Goal: Information Seeking & Learning: Stay updated

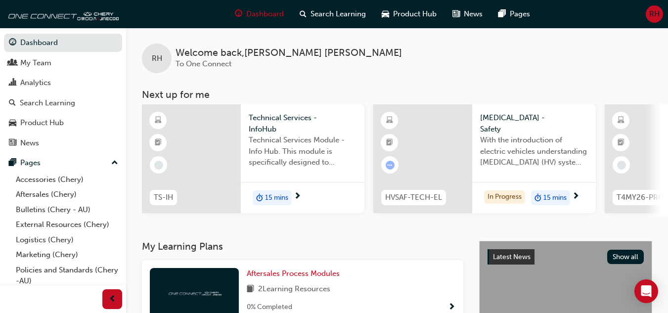
click at [653, 15] on span "RH" at bounding box center [654, 13] width 10 height 11
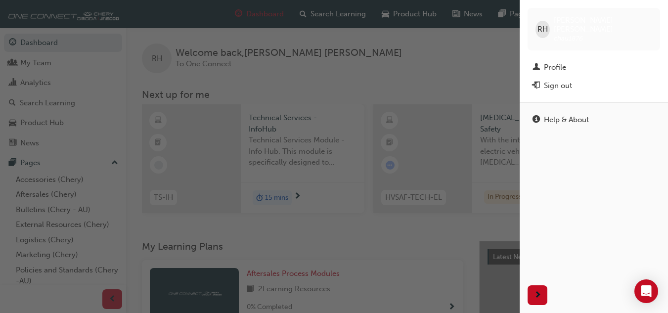
click at [399, 66] on div "button" at bounding box center [260, 156] width 520 height 313
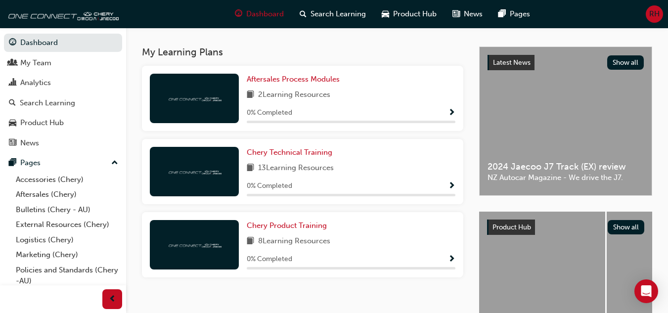
scroll to position [198, 0]
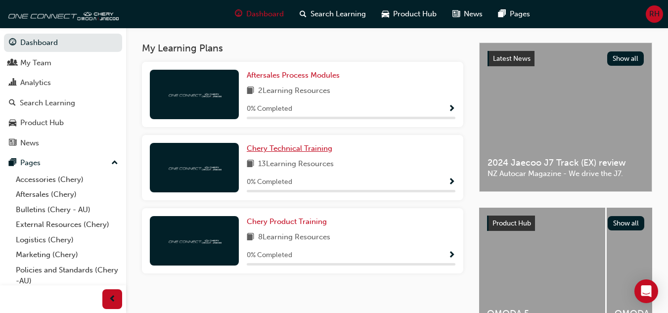
click at [277, 154] on link "Chery Technical Training" at bounding box center [292, 148] width 90 height 11
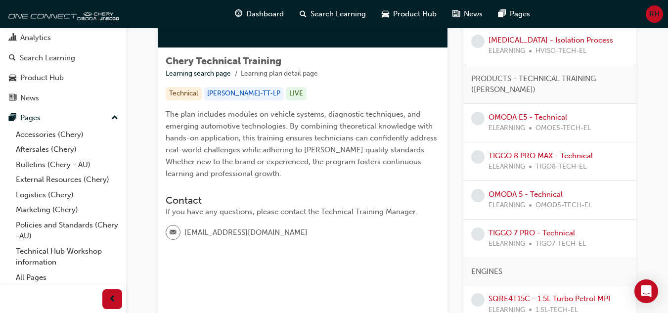
scroll to position [45, 0]
click at [63, 251] on link "Technical Hub Workshop information" at bounding box center [67, 256] width 110 height 26
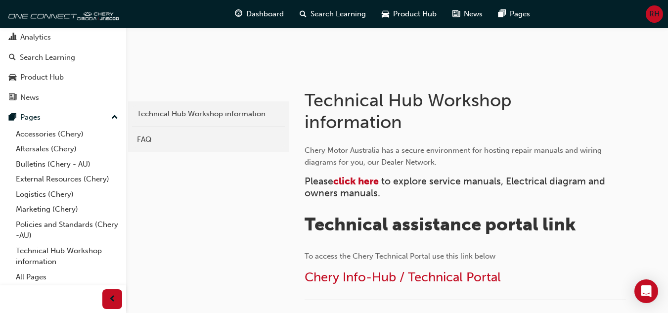
scroll to position [176, 0]
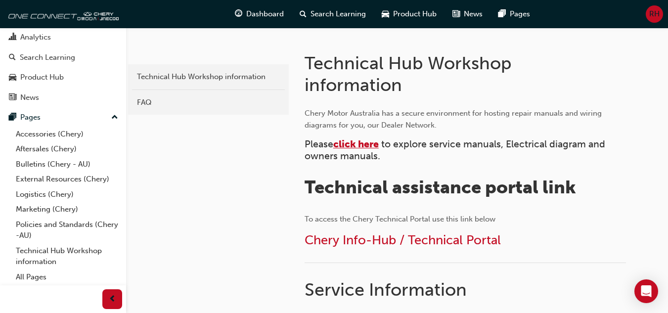
click at [364, 143] on span "click here" at bounding box center [355, 143] width 45 height 11
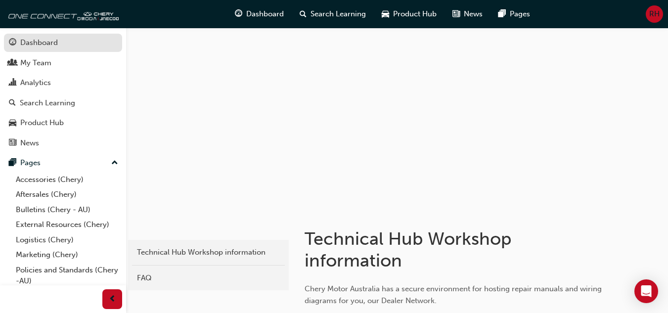
click at [44, 45] on div "Dashboard" at bounding box center [39, 42] width 38 height 11
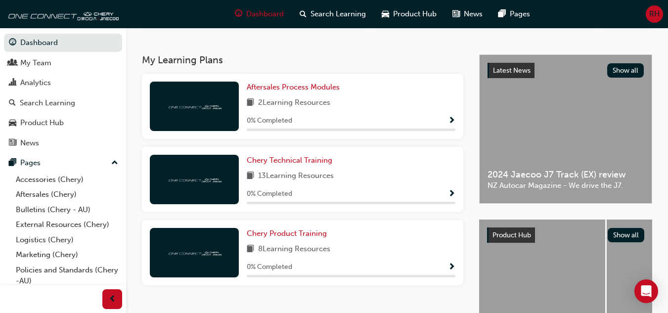
scroll to position [187, 0]
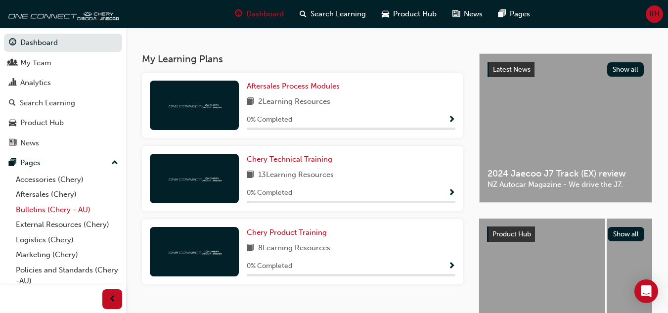
click at [30, 210] on link "Bulletins (Chery - AU)" at bounding box center [67, 209] width 110 height 15
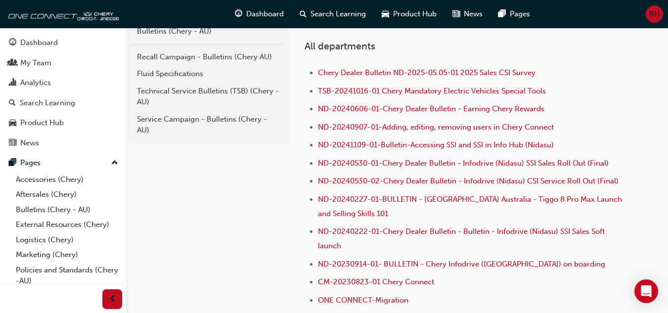
scroll to position [195, 0]
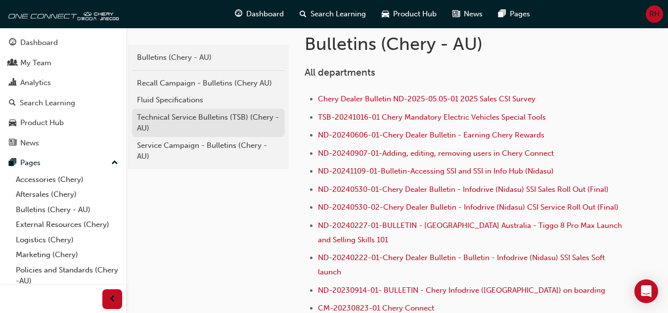
click at [162, 114] on div "Technical Service Bulletins (TSB) (Chery - AU)" at bounding box center [208, 123] width 143 height 22
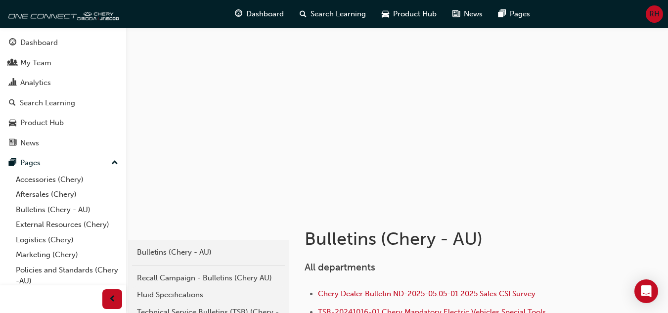
scroll to position [195, 0]
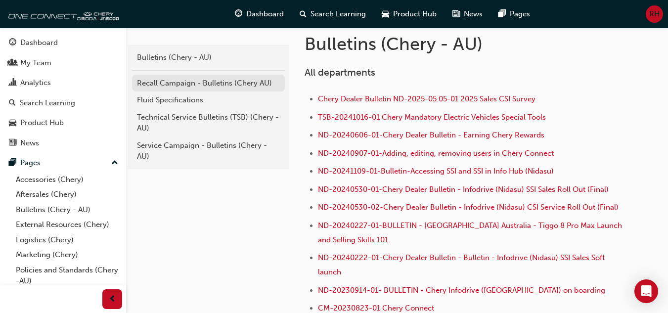
click at [177, 83] on div "Recall Campaign - Bulletins (Chery AU)" at bounding box center [208, 83] width 143 height 11
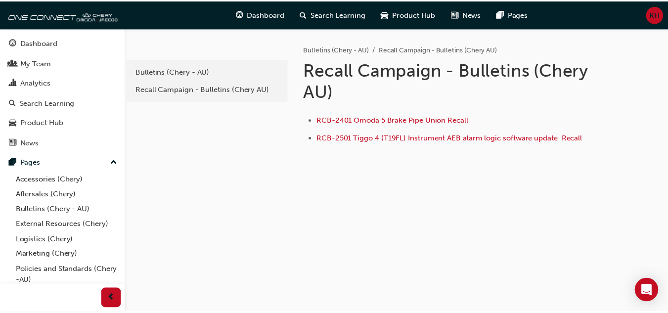
scroll to position [45, 0]
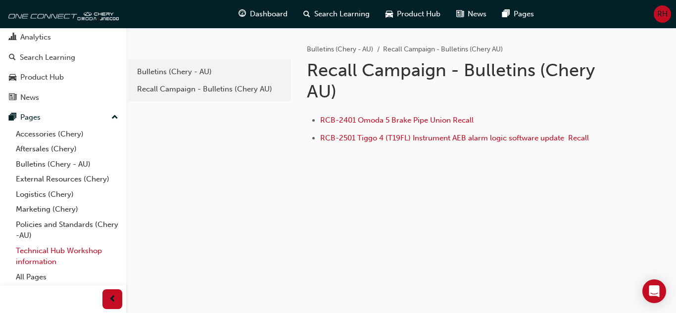
click at [65, 259] on link "Technical Hub Workshop information" at bounding box center [67, 256] width 110 height 26
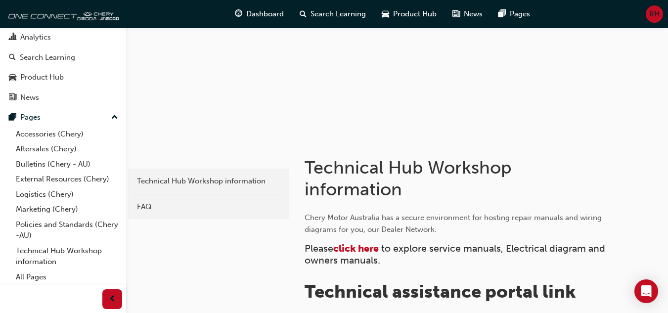
scroll to position [78, 0]
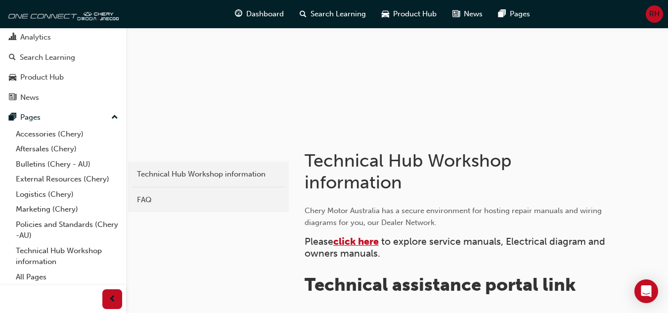
click at [353, 243] on span "click here" at bounding box center [355, 241] width 45 height 11
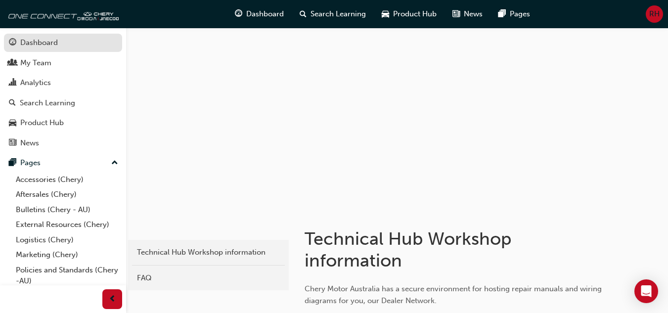
click at [45, 46] on div "Dashboard" at bounding box center [39, 42] width 38 height 11
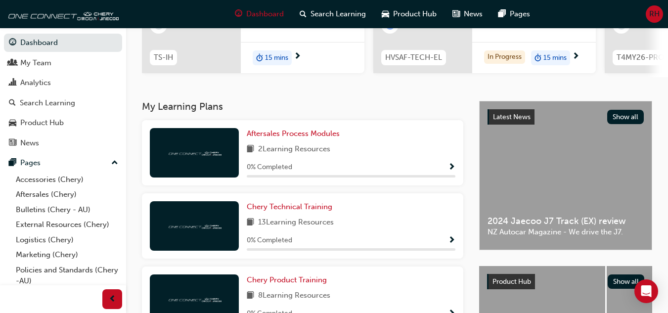
scroll to position [150, 0]
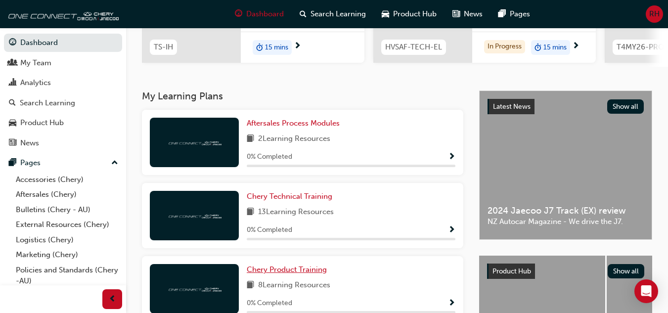
click at [270, 275] on link "Chery Product Training" at bounding box center [289, 269] width 84 height 11
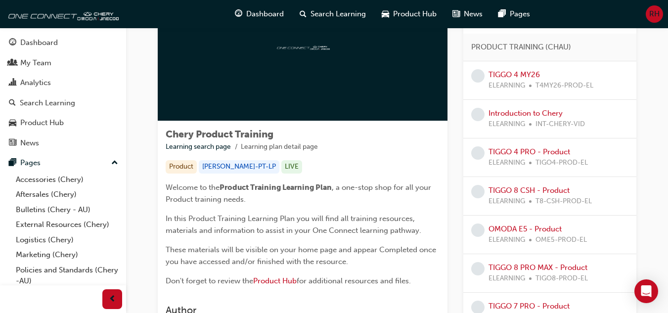
scroll to position [87, 0]
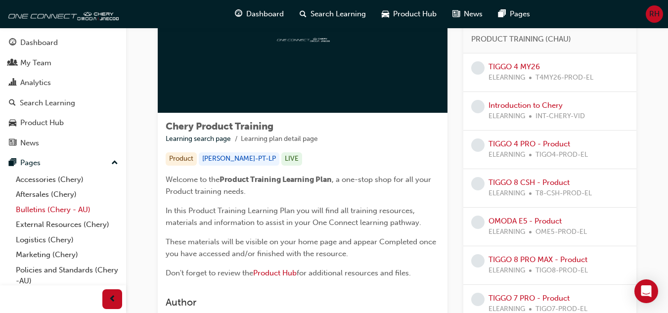
click at [34, 209] on link "Bulletins (Chery - AU)" at bounding box center [67, 209] width 110 height 15
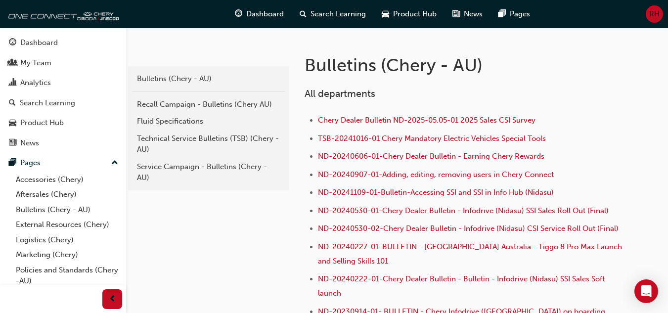
scroll to position [153, 0]
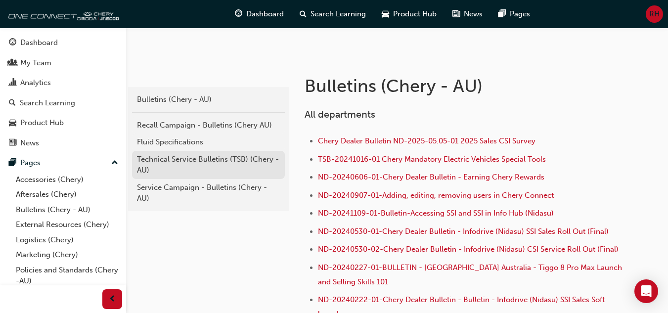
click at [170, 153] on link "Technical Service Bulletins (TSB) (Chery - AU)" at bounding box center [208, 165] width 153 height 28
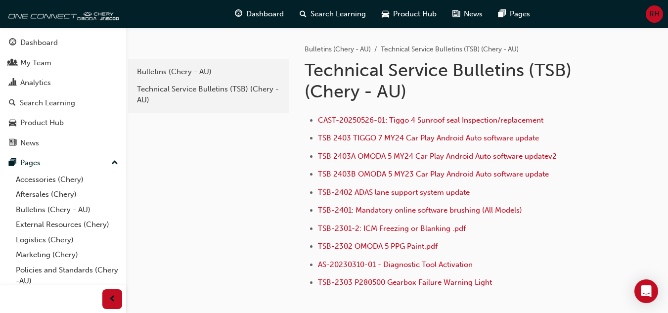
scroll to position [153, 0]
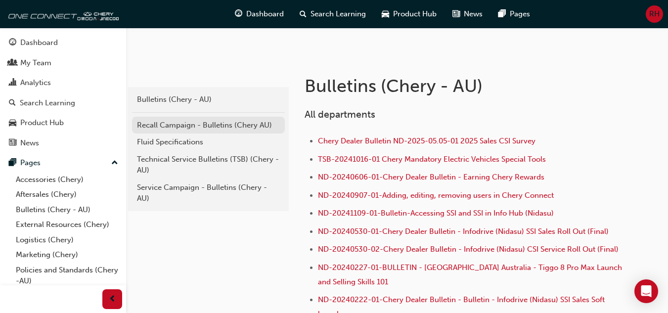
click at [200, 120] on div "Recall Campaign - Bulletins (Chery AU)" at bounding box center [208, 125] width 143 height 11
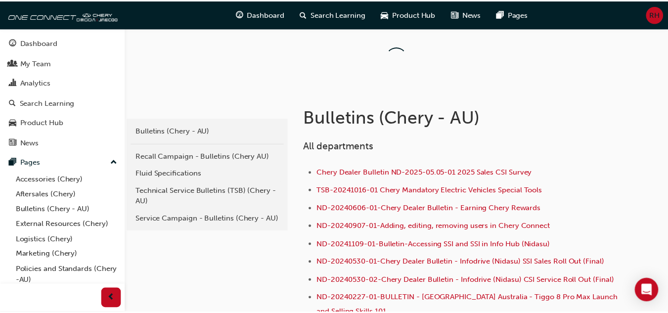
scroll to position [153, 0]
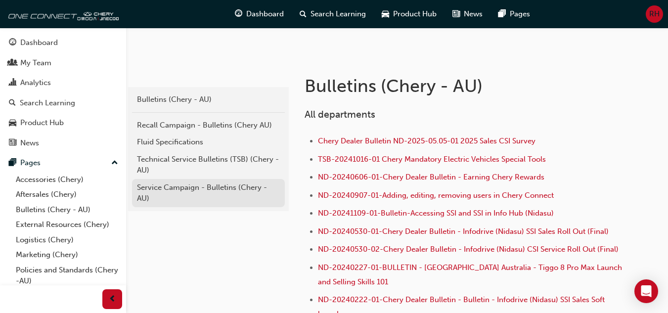
click at [157, 186] on div "Service Campaign - Bulletins (Chery - AU)" at bounding box center [208, 193] width 143 height 22
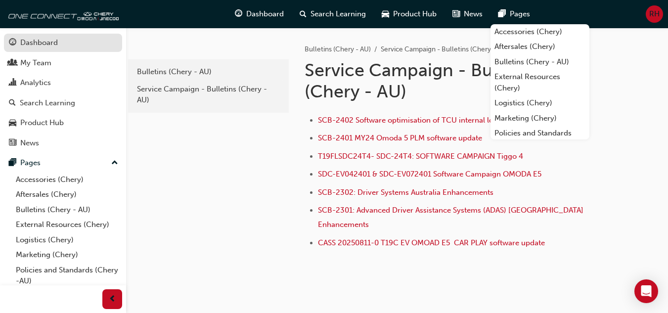
click at [42, 41] on div "Dashboard" at bounding box center [39, 42] width 38 height 11
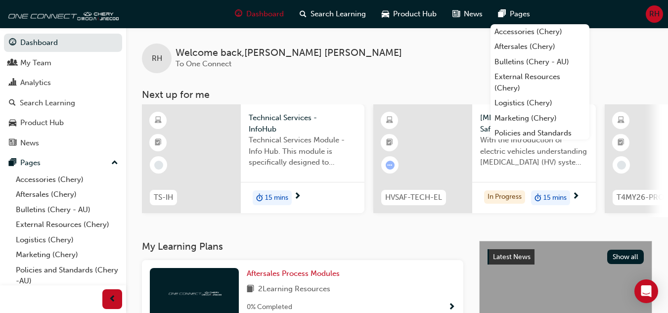
click at [447, 45] on div "RH Welcome back , Rob Higgs To One Connect" at bounding box center [397, 50] width 542 height 45
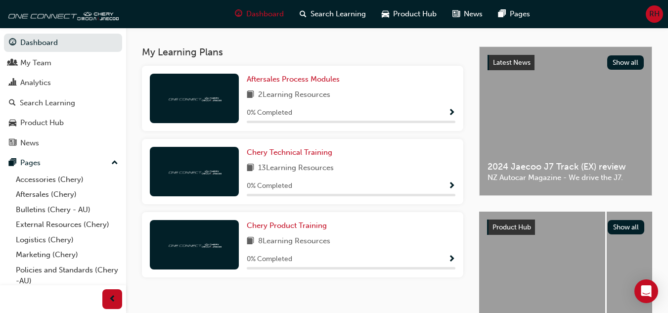
scroll to position [193, 0]
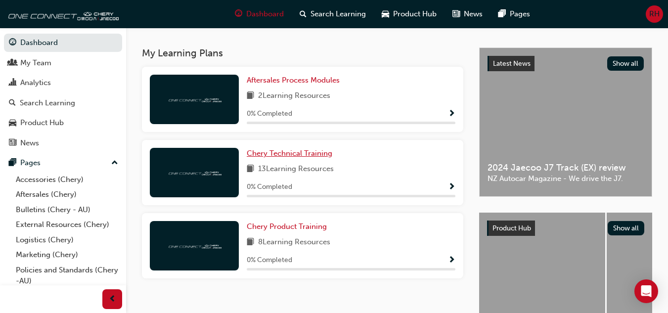
click at [270, 156] on span "Chery Technical Training" at bounding box center [290, 153] width 86 height 9
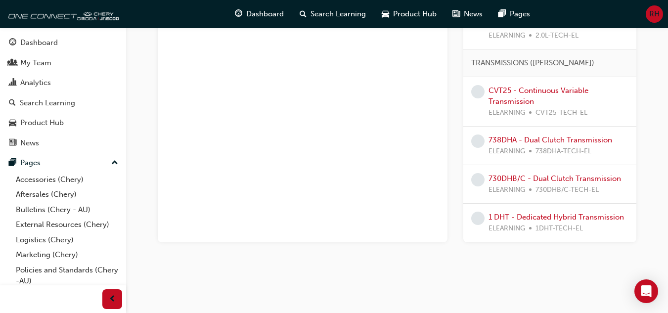
scroll to position [527, 0]
click at [39, 212] on link "Bulletins (Chery - AU)" at bounding box center [67, 209] width 110 height 15
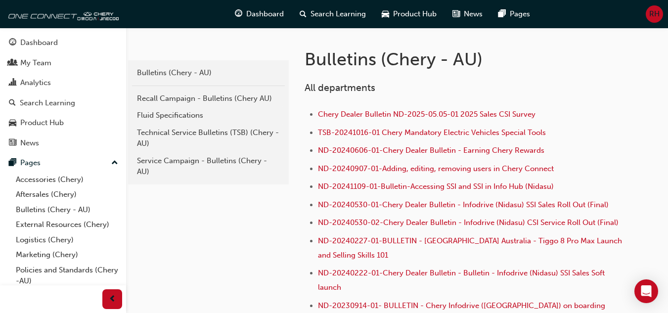
scroll to position [185, 0]
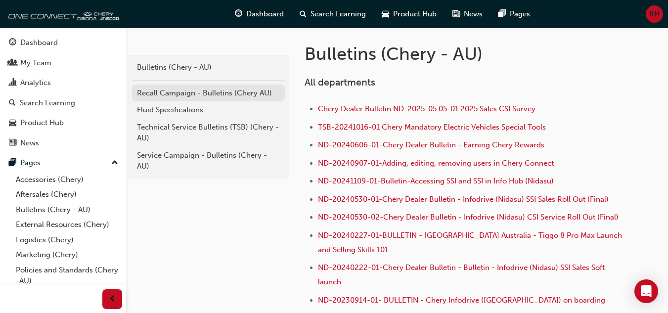
click at [197, 96] on div "Recall Campaign - Bulletins (Chery AU)" at bounding box center [208, 93] width 143 height 11
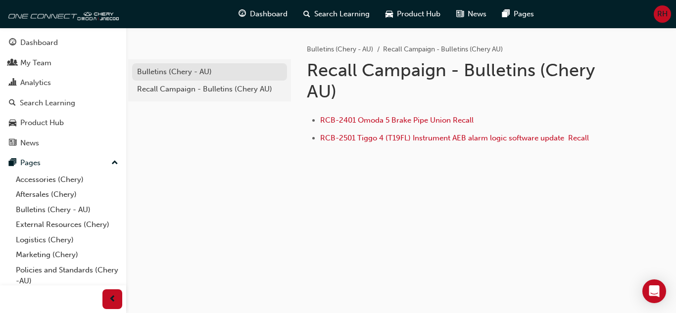
click at [160, 75] on div "Bulletins (Chery - AU)" at bounding box center [209, 71] width 145 height 11
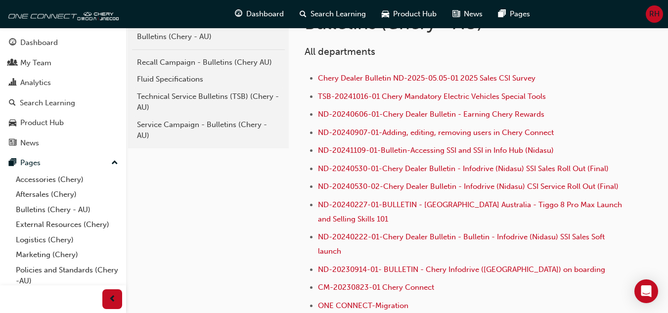
scroll to position [211, 0]
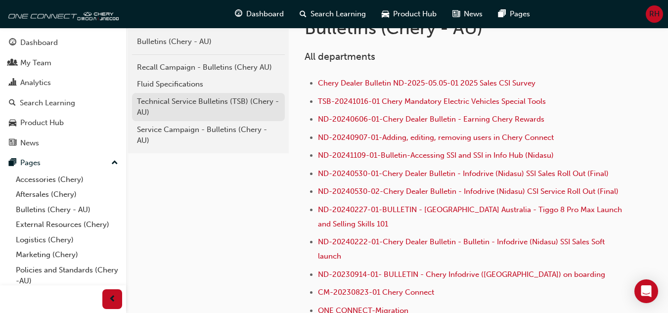
click at [206, 100] on div "Technical Service Bulletins (TSB) (Chery - AU)" at bounding box center [208, 107] width 143 height 22
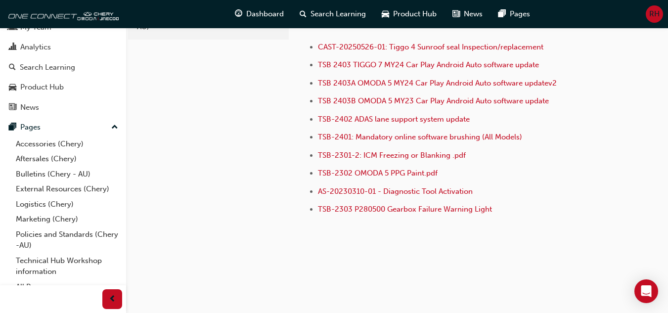
scroll to position [45, 0]
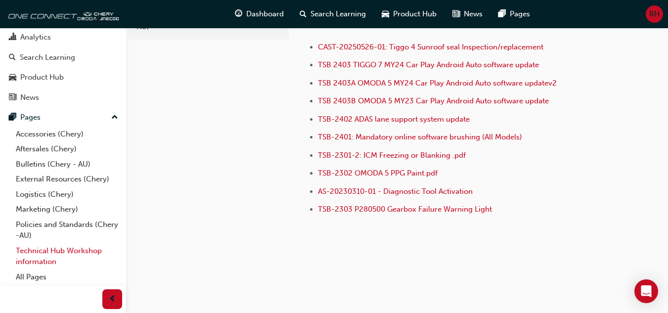
click at [55, 252] on link "Technical Hub Workshop information" at bounding box center [67, 256] width 110 height 26
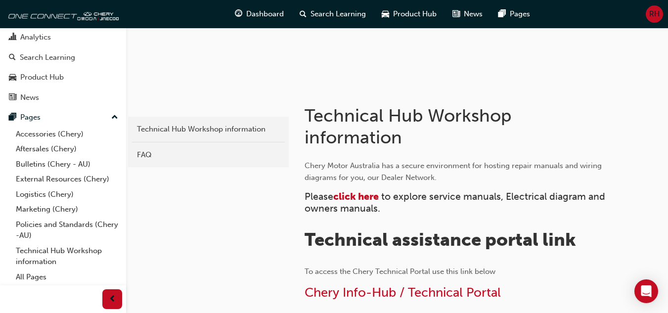
scroll to position [165, 0]
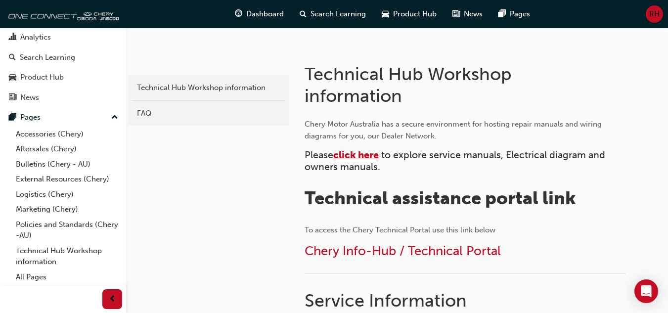
click at [354, 153] on span "click here" at bounding box center [355, 154] width 45 height 11
